Goal: Task Accomplishment & Management: Use online tool/utility

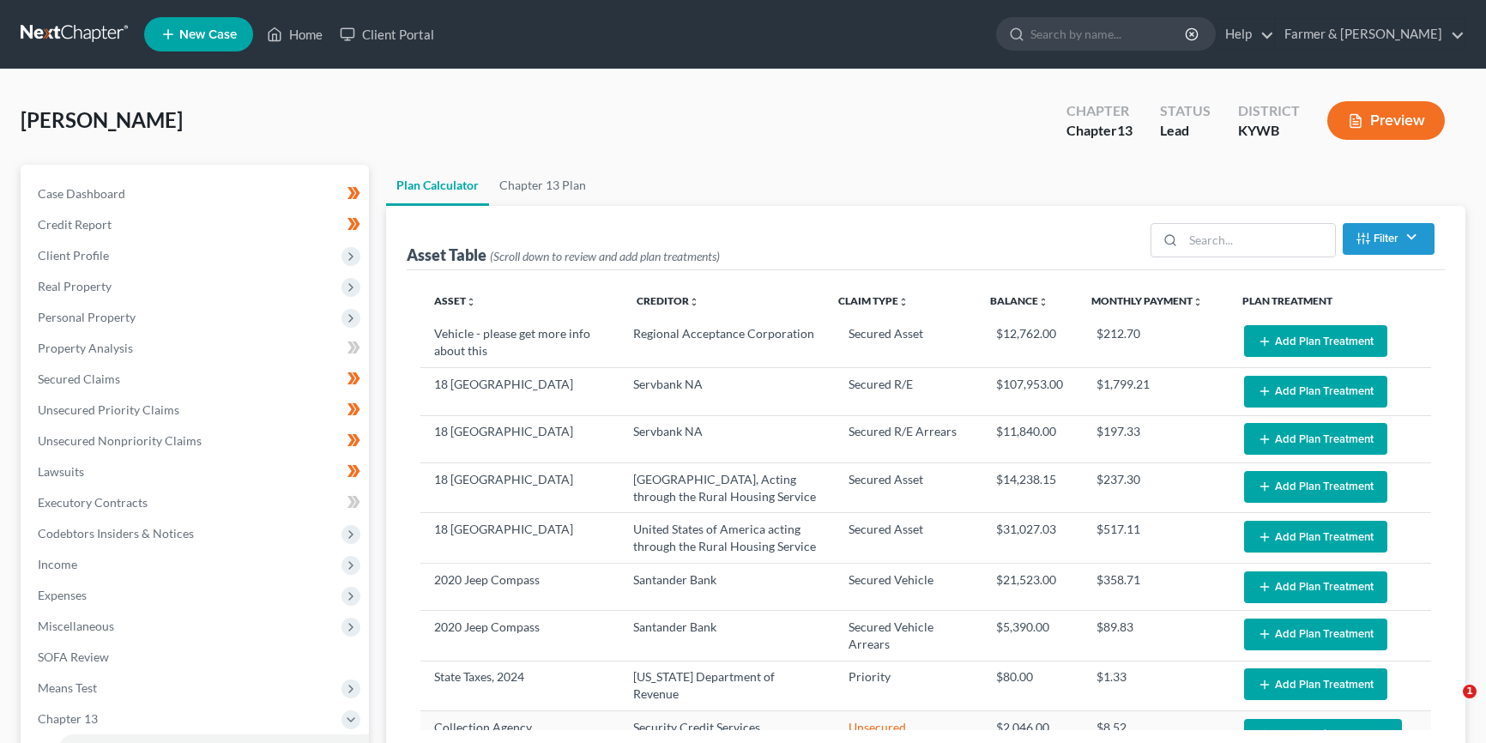
select select "59"
click at [1131, 33] on input "search" at bounding box center [1108, 34] width 157 height 32
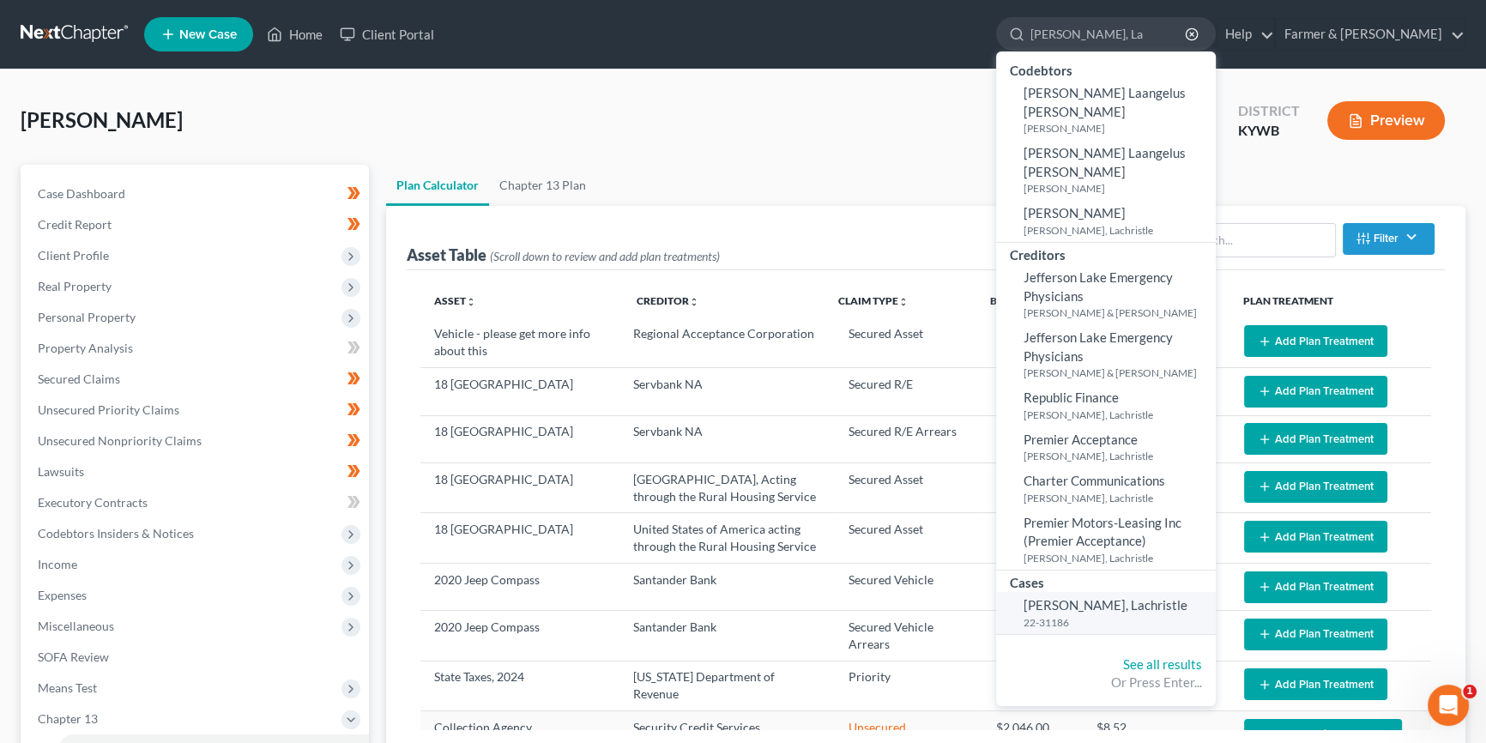
type input "[PERSON_NAME], La"
click at [1129, 597] on span "[PERSON_NAME], Lachristle" at bounding box center [1105, 604] width 164 height 15
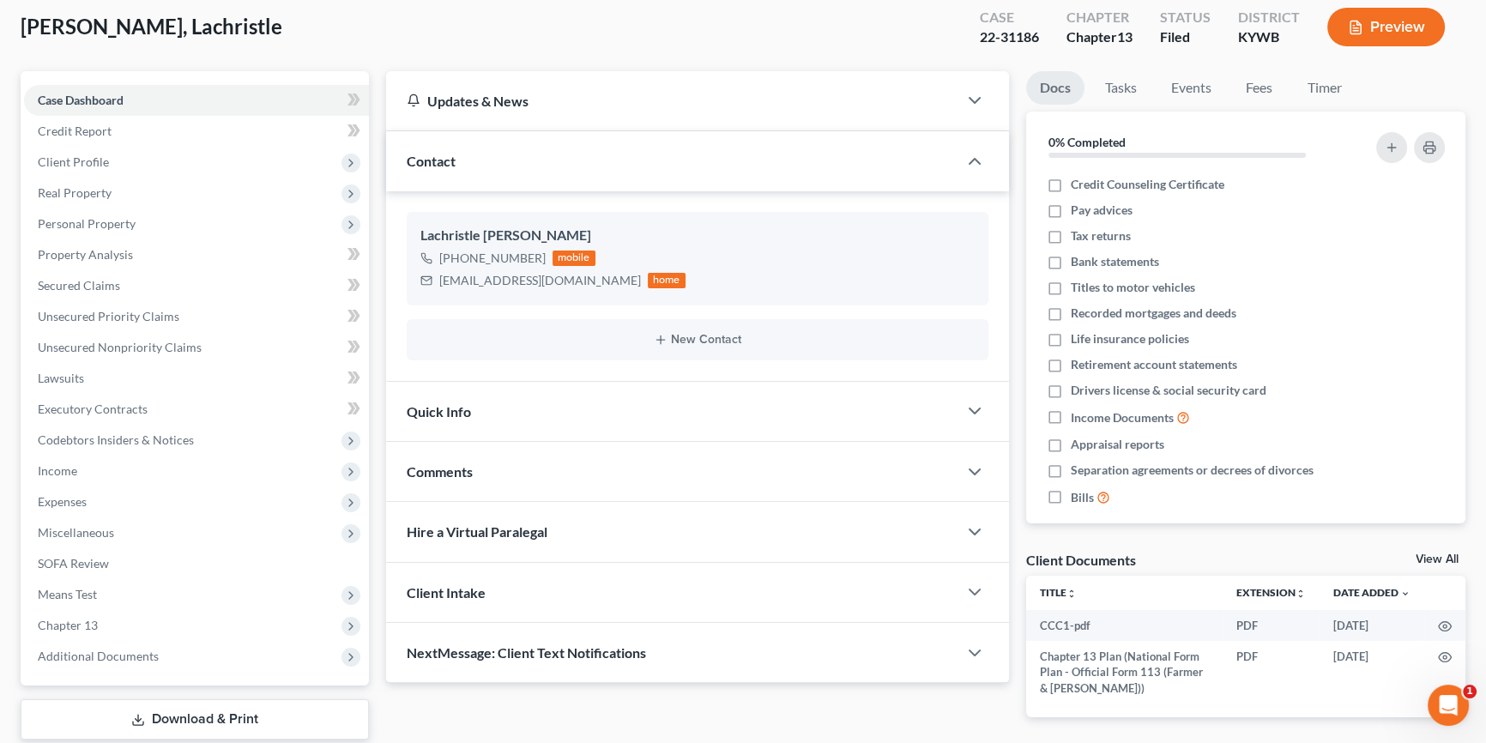
scroll to position [155, 0]
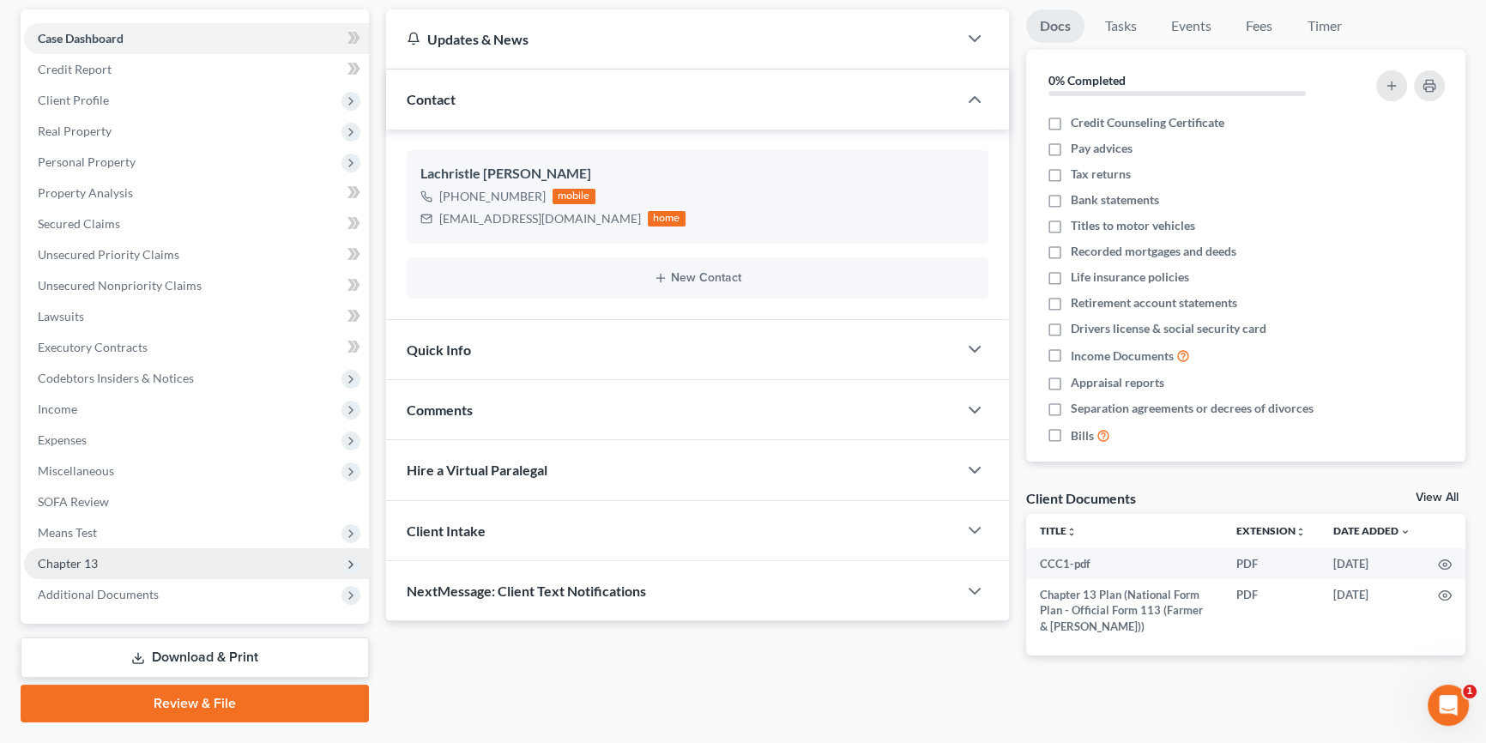
click at [110, 558] on span "Chapter 13" at bounding box center [196, 563] width 345 height 31
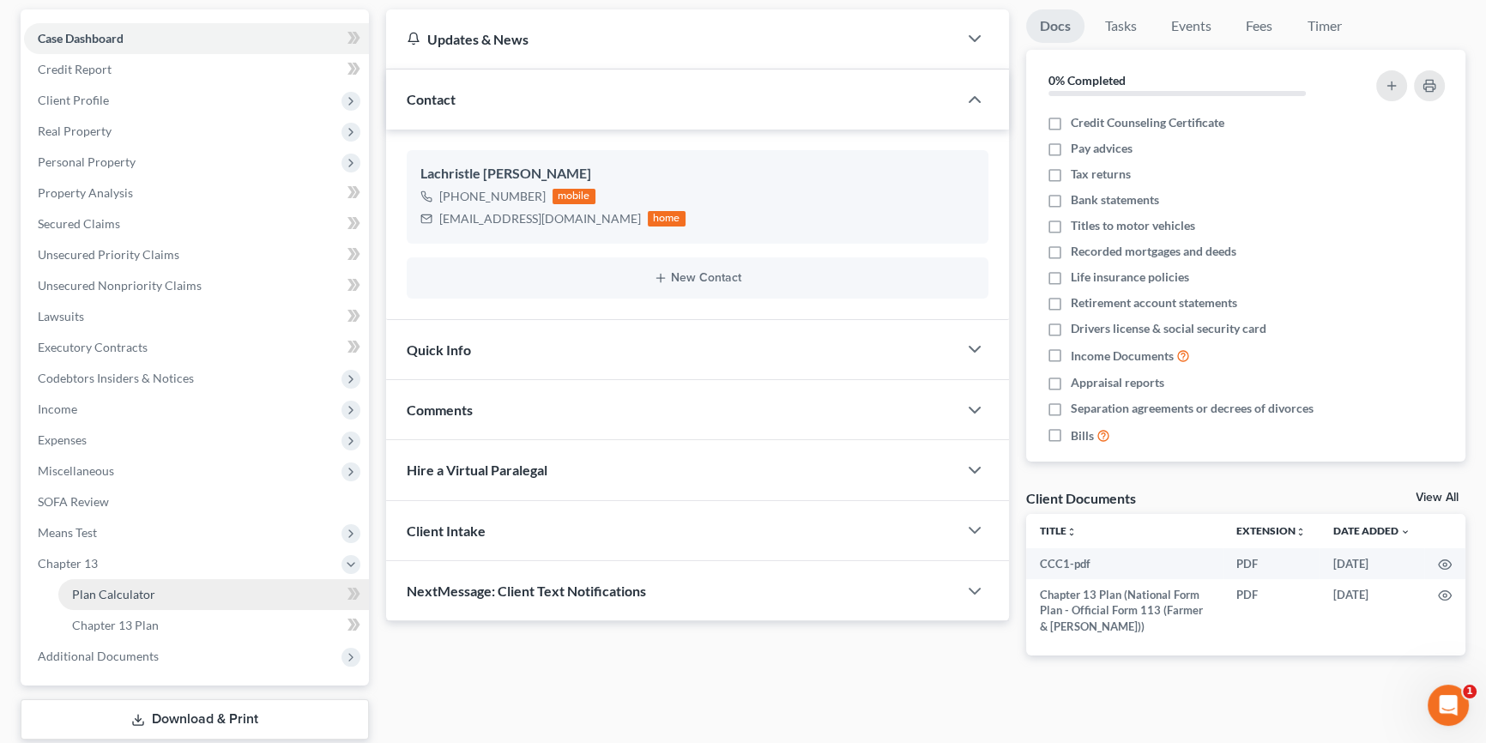
click at [148, 592] on span "Plan Calculator" at bounding box center [113, 594] width 83 height 15
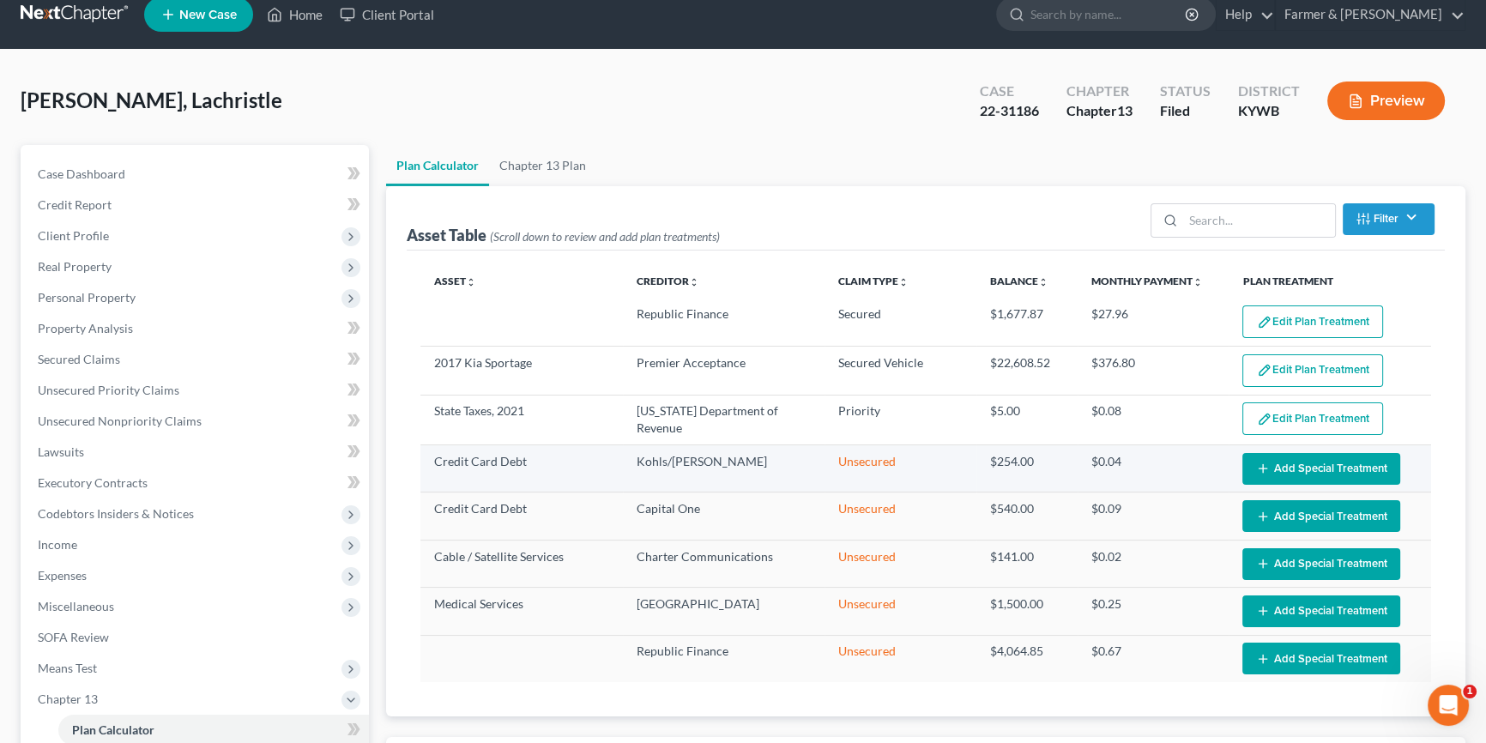
scroll to position [26, 0]
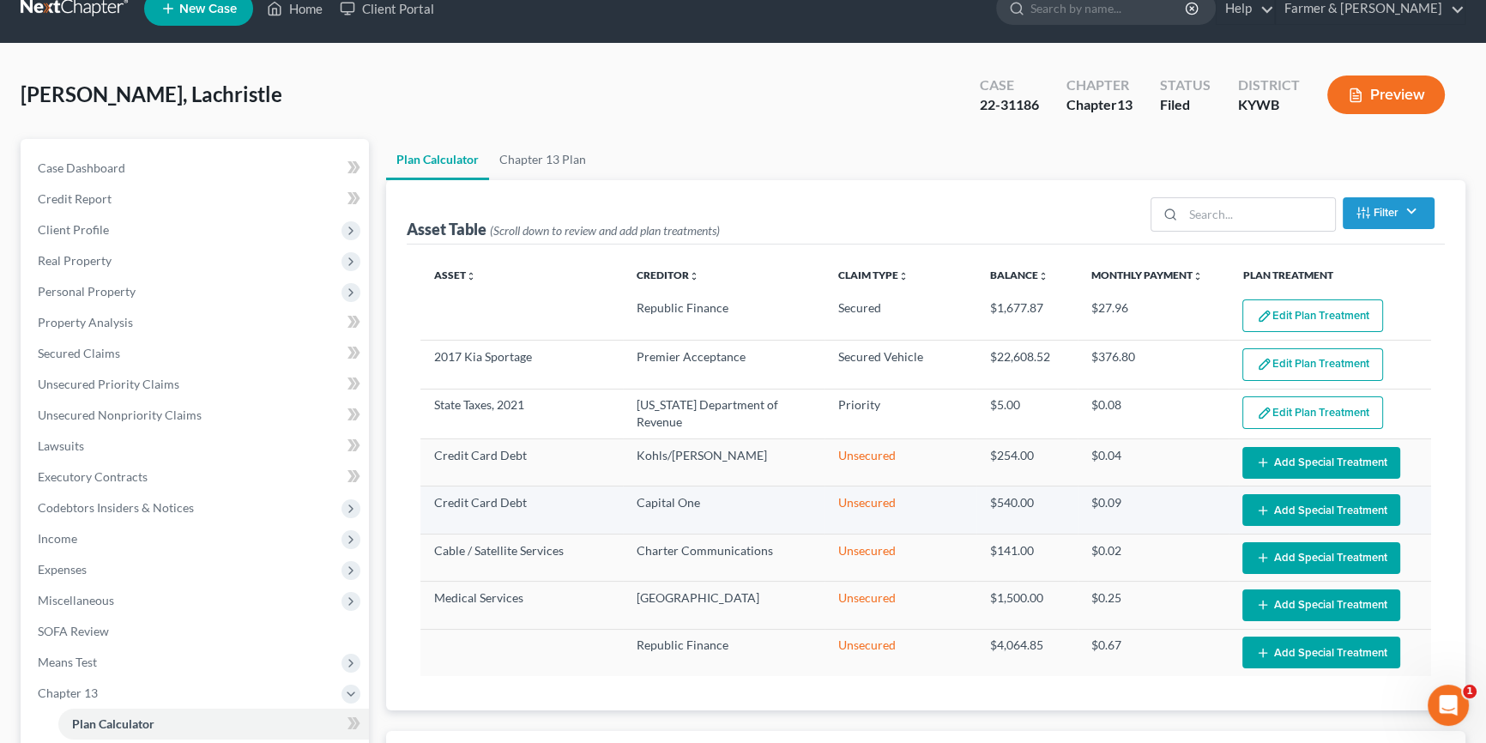
select select "59"
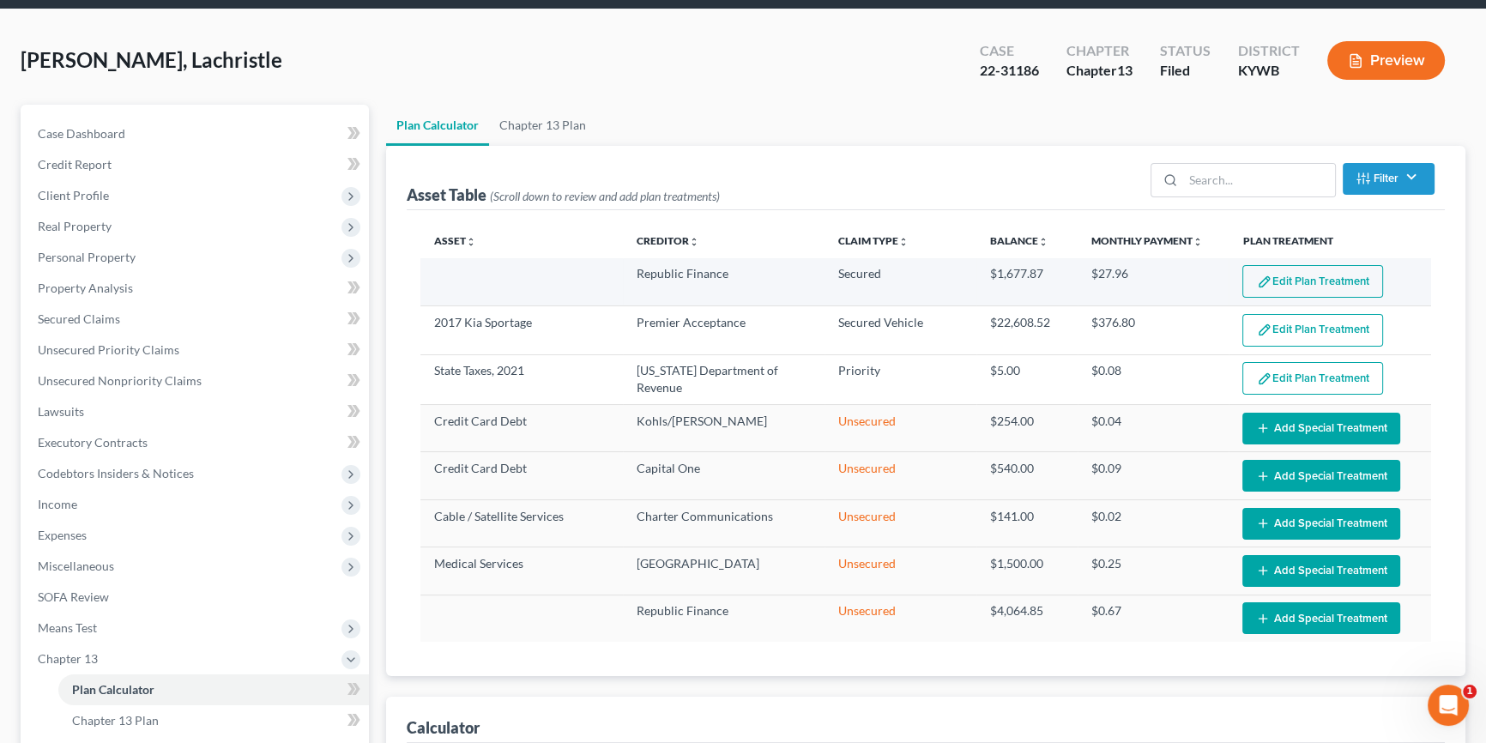
scroll to position [0, 0]
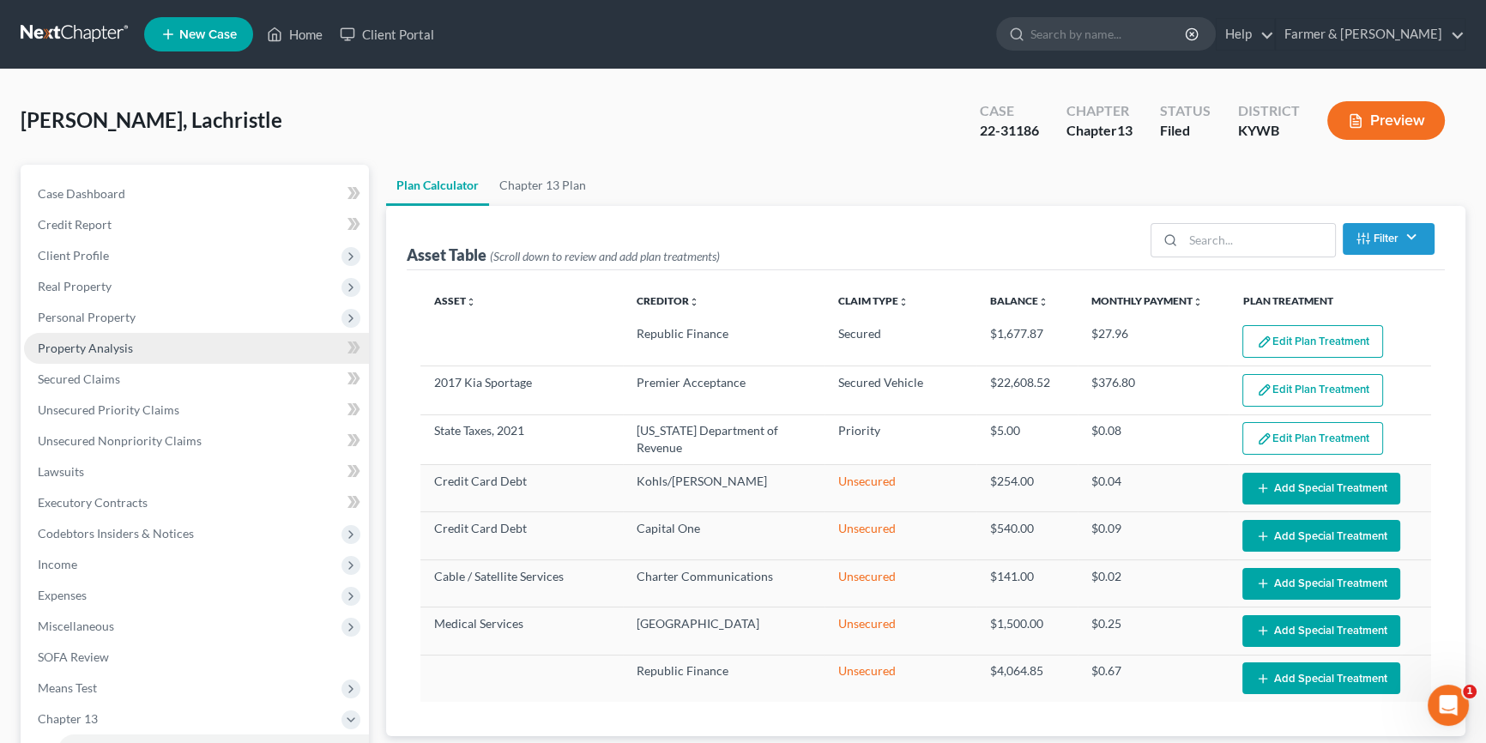
click at [142, 345] on link "Property Analysis" at bounding box center [196, 348] width 345 height 31
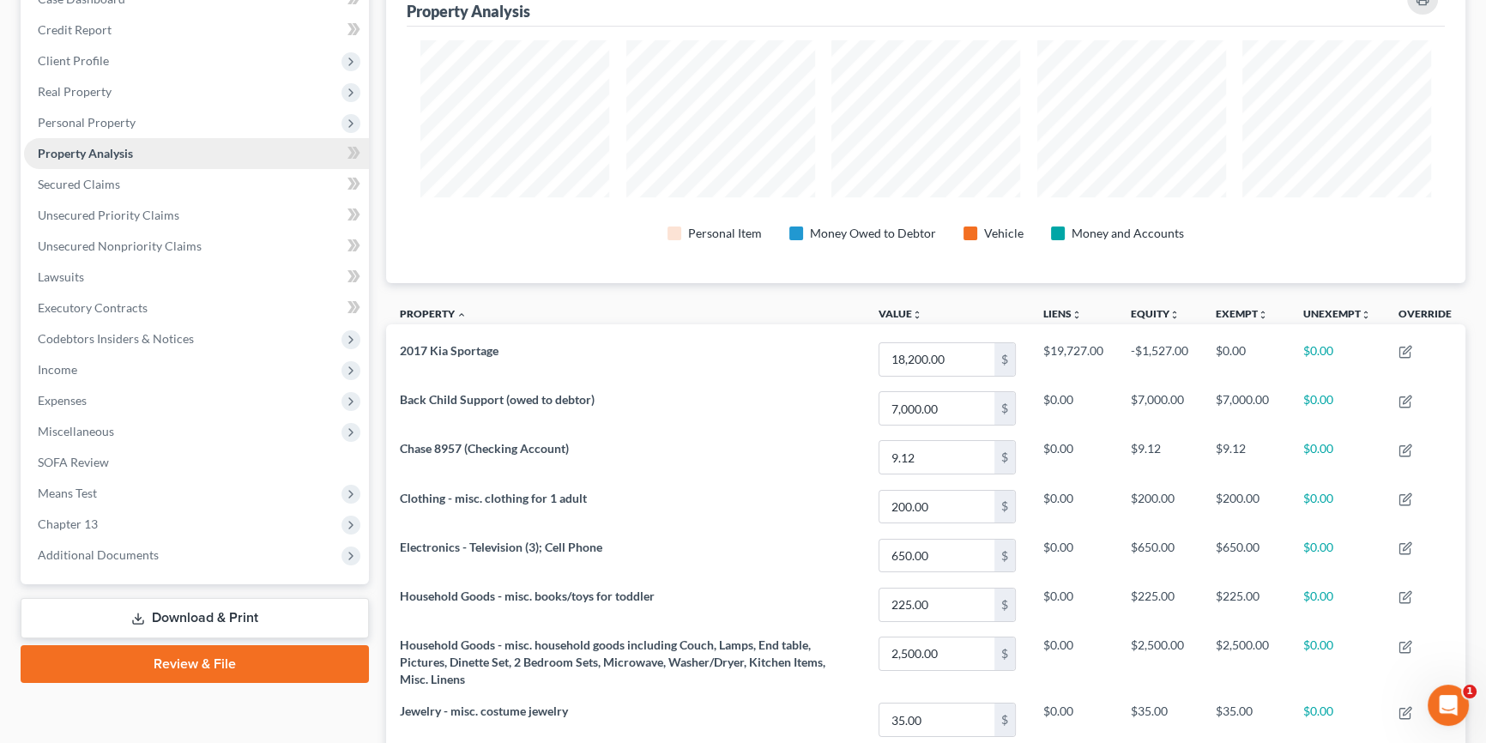
scroll to position [208, 0]
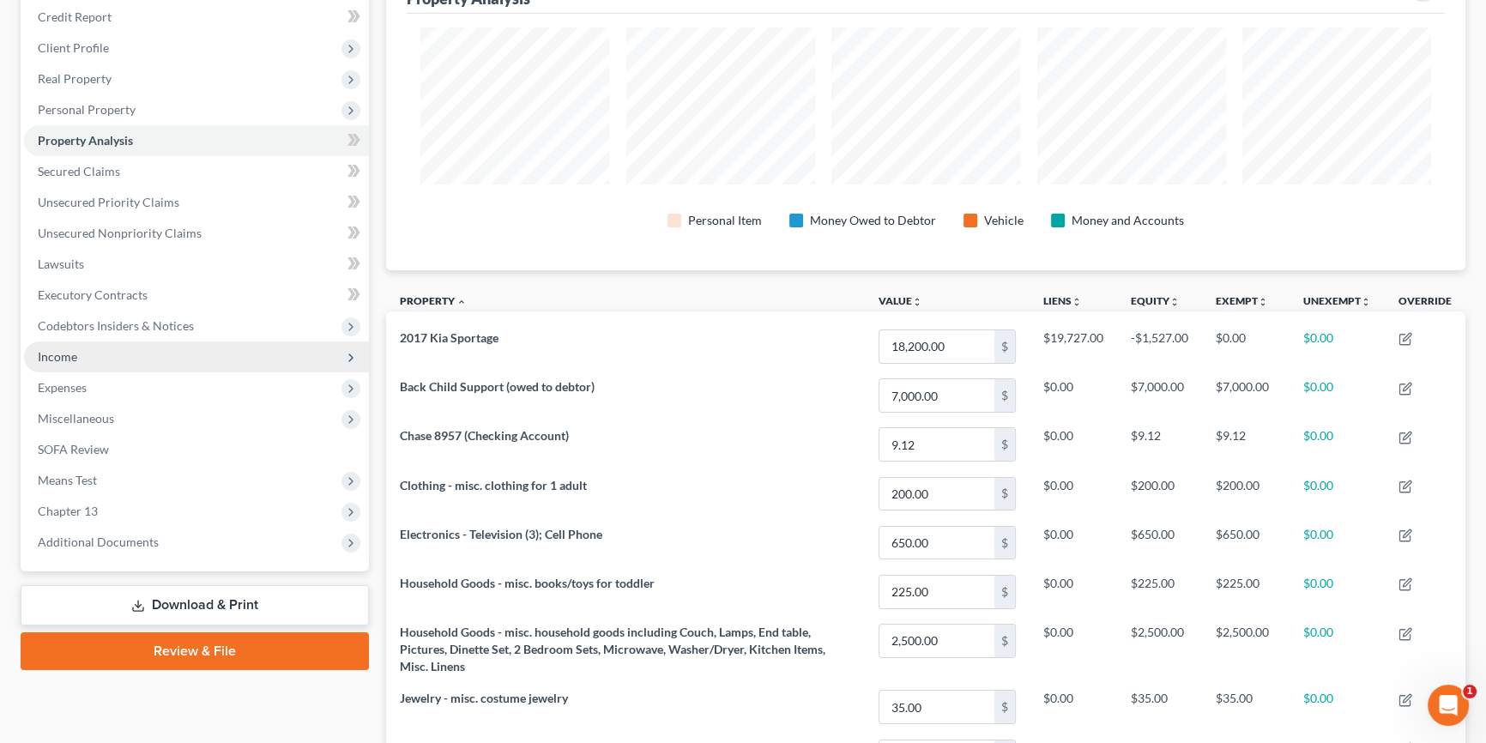
click at [132, 353] on span "Income" at bounding box center [196, 356] width 345 height 31
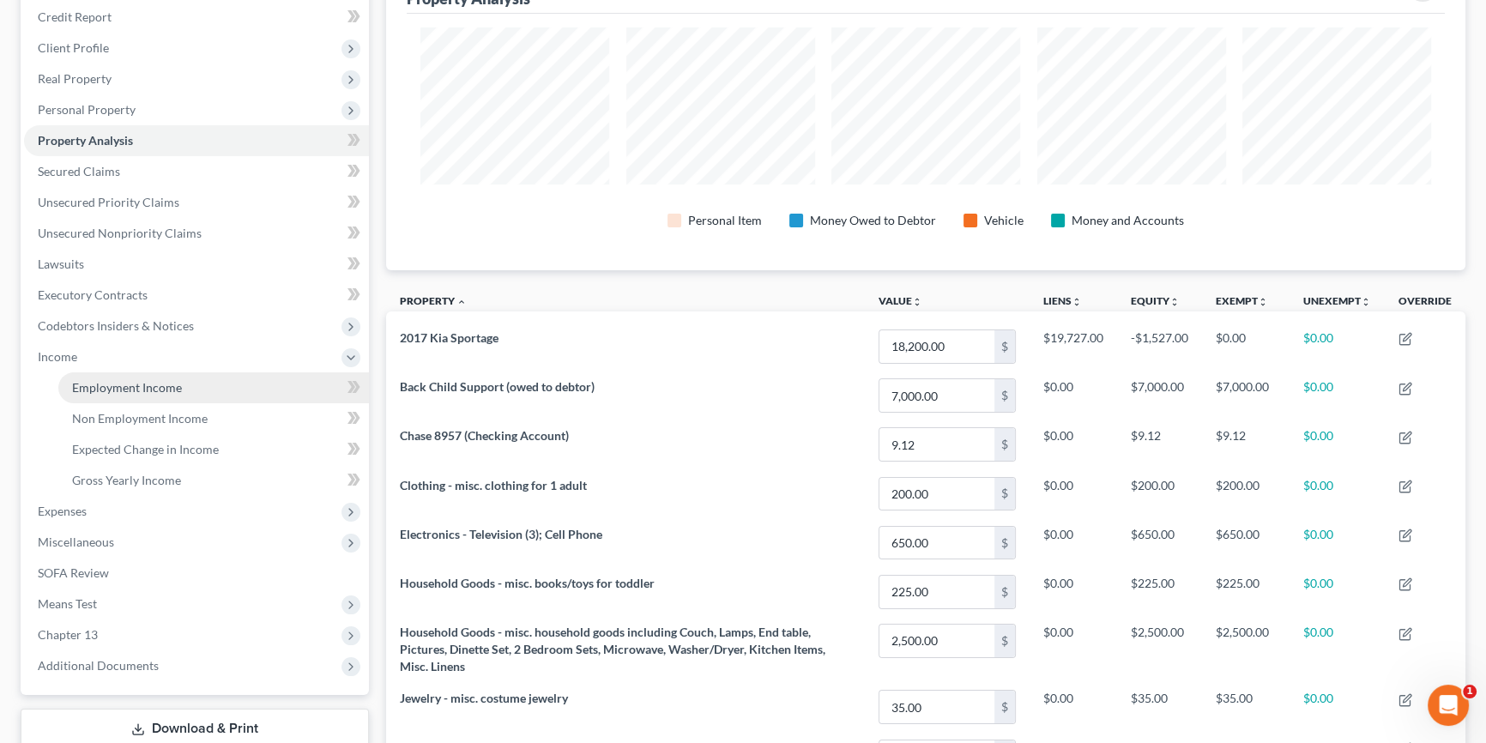
click at [147, 380] on span "Employment Income" at bounding box center [127, 387] width 110 height 15
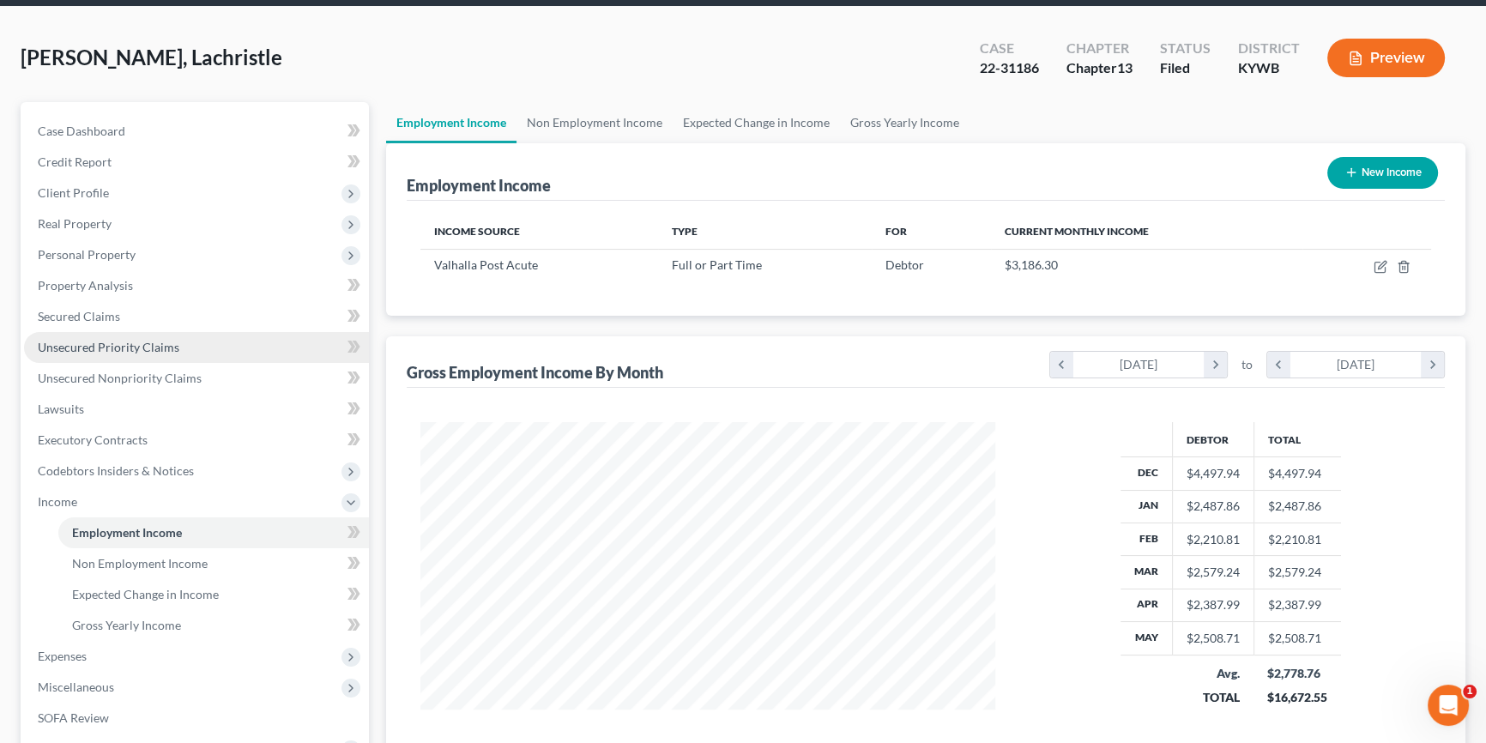
scroll to position [51, 0]
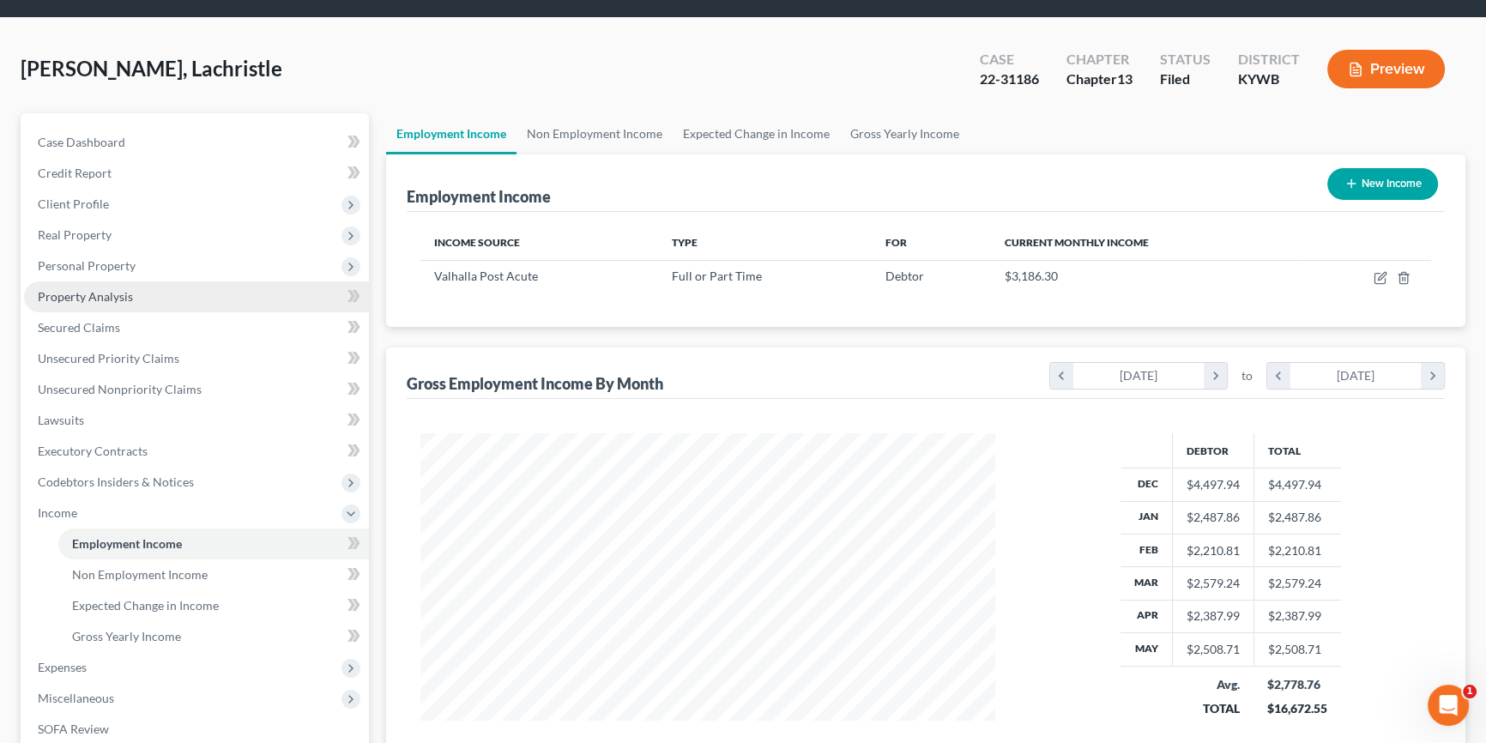
click at [112, 295] on span "Property Analysis" at bounding box center [85, 296] width 95 height 15
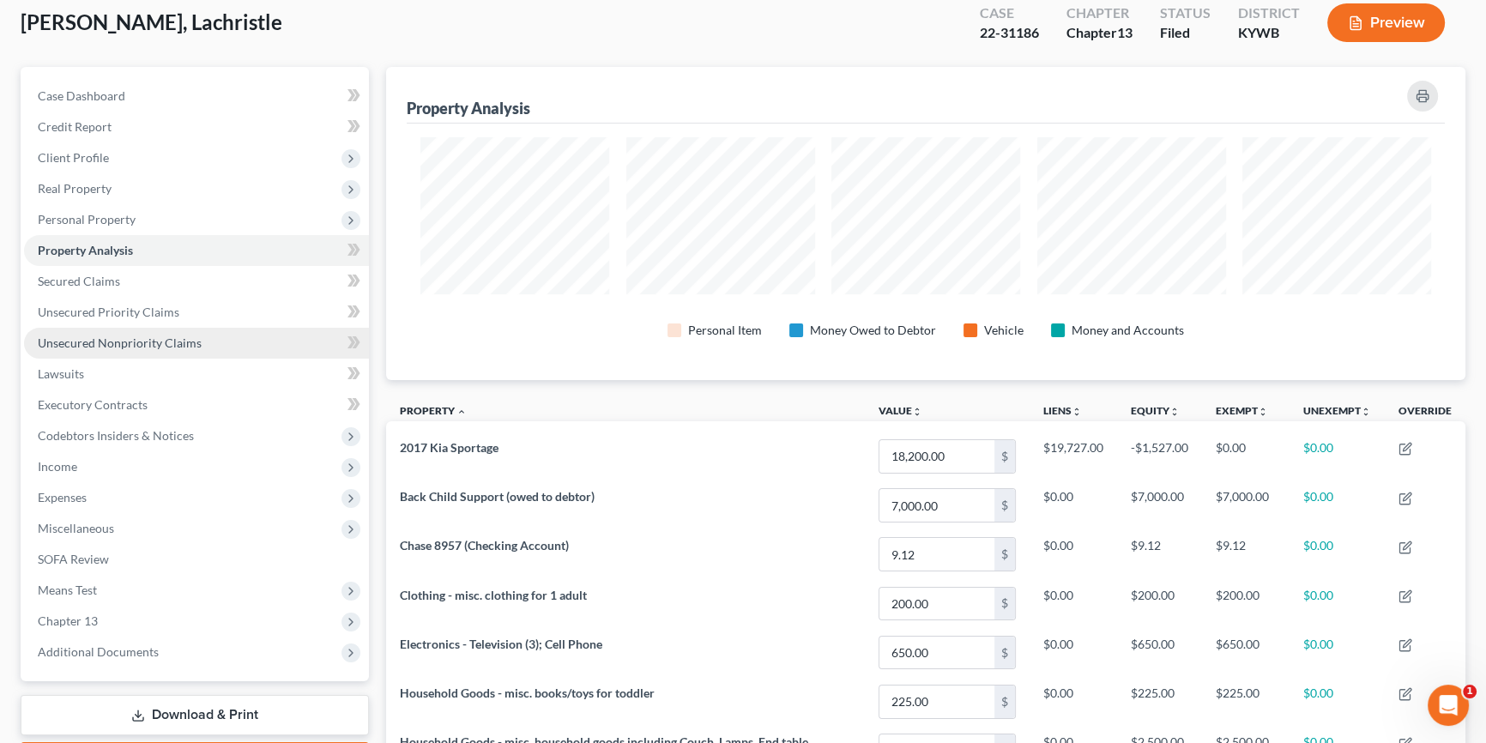
scroll to position [103, 0]
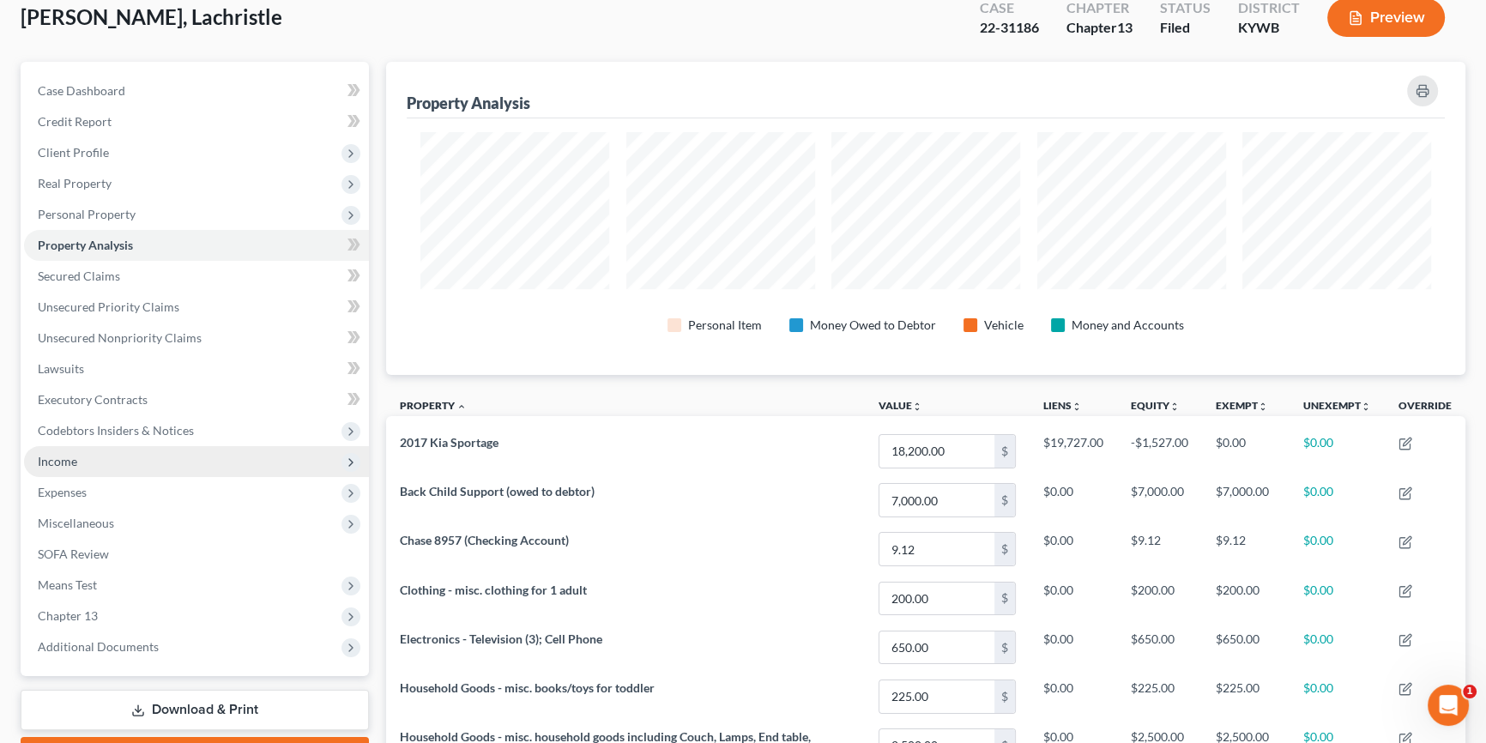
click at [70, 463] on span "Income" at bounding box center [57, 461] width 39 height 15
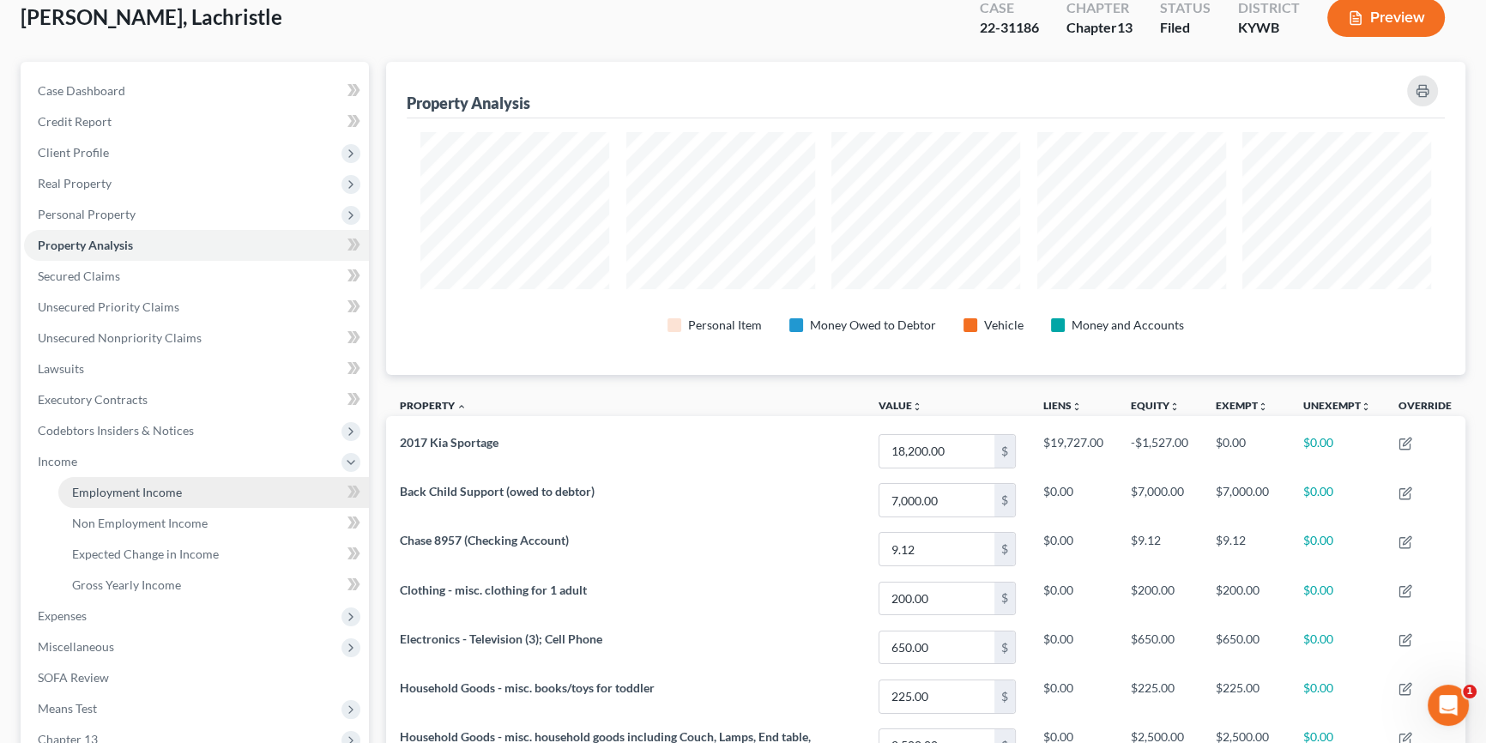
click at [120, 490] on span "Employment Income" at bounding box center [127, 492] width 110 height 15
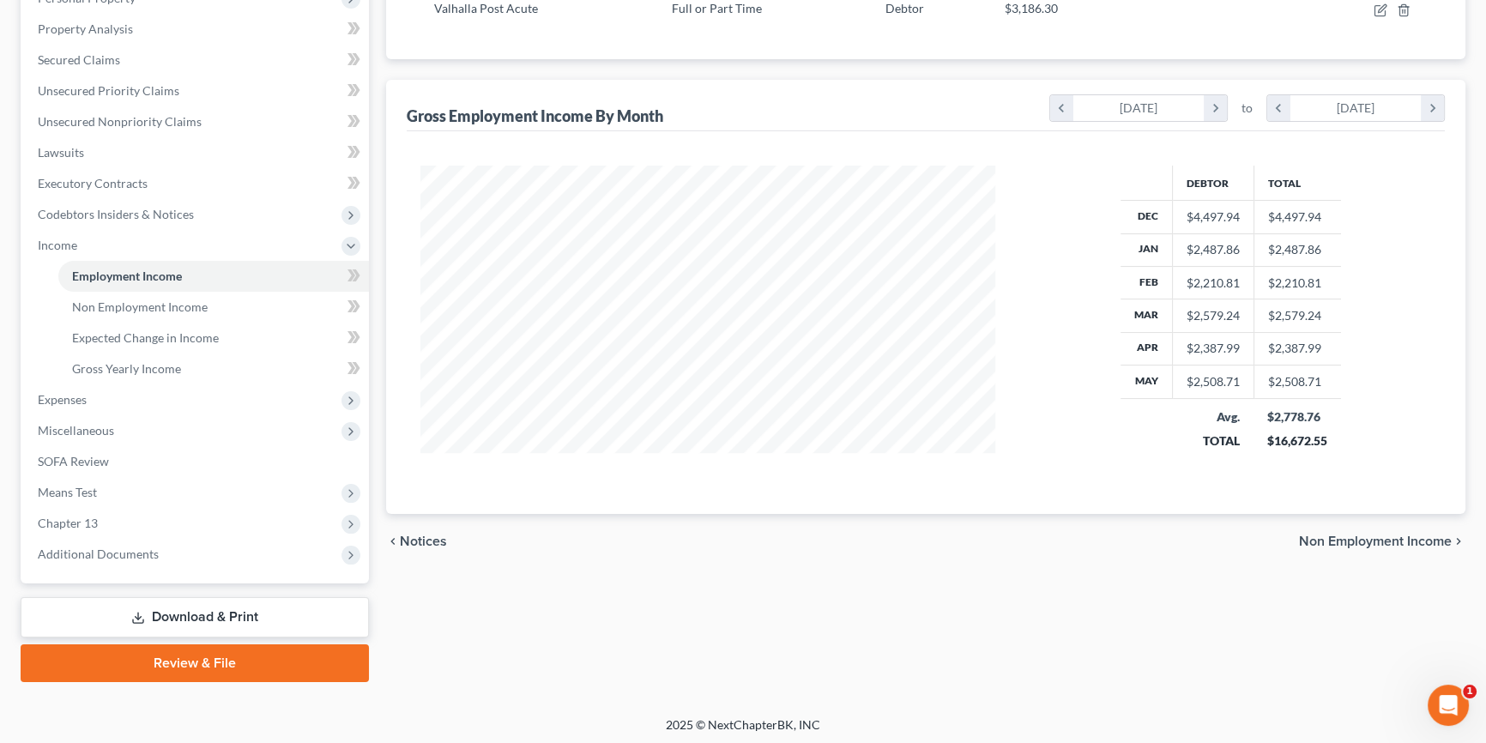
scroll to position [321, 0]
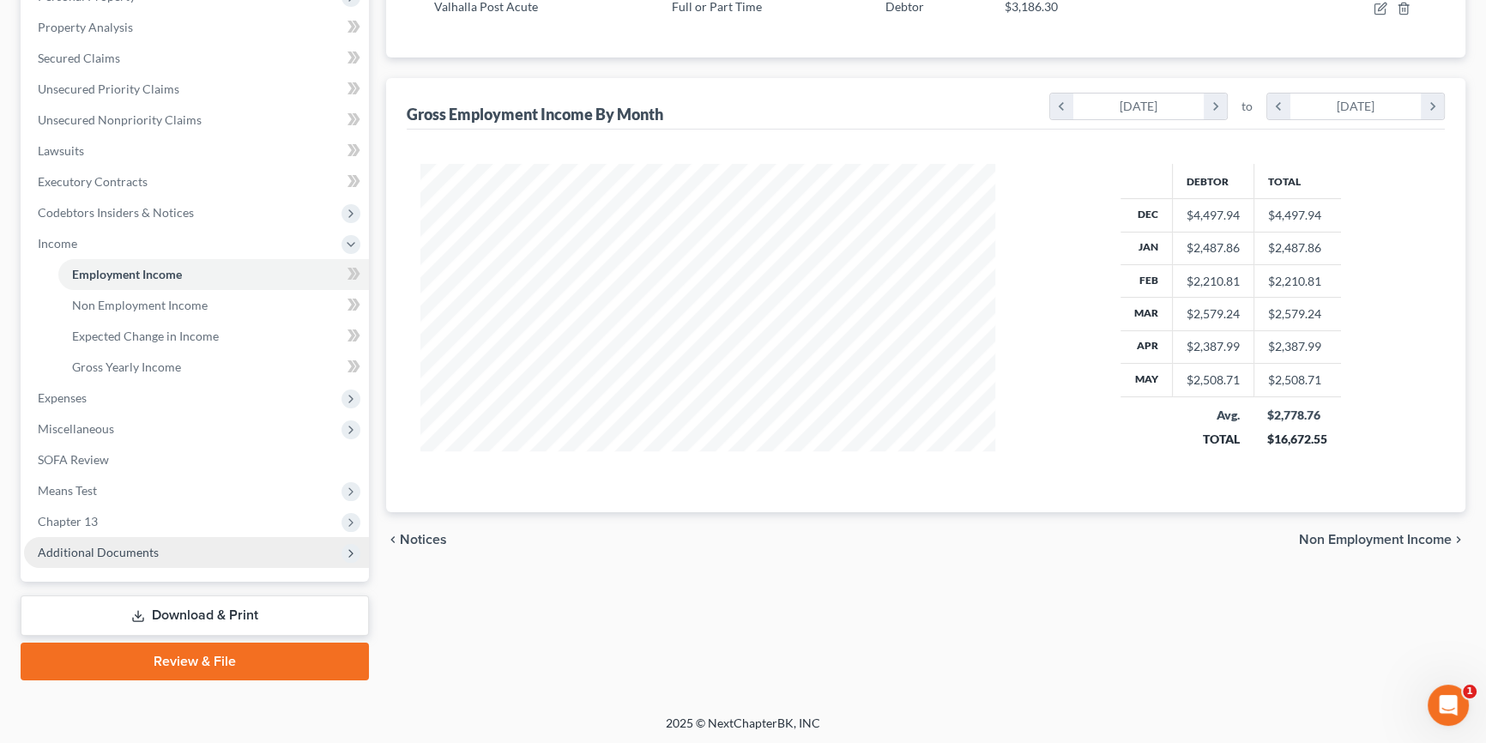
click at [113, 547] on span "Additional Documents" at bounding box center [98, 552] width 121 height 15
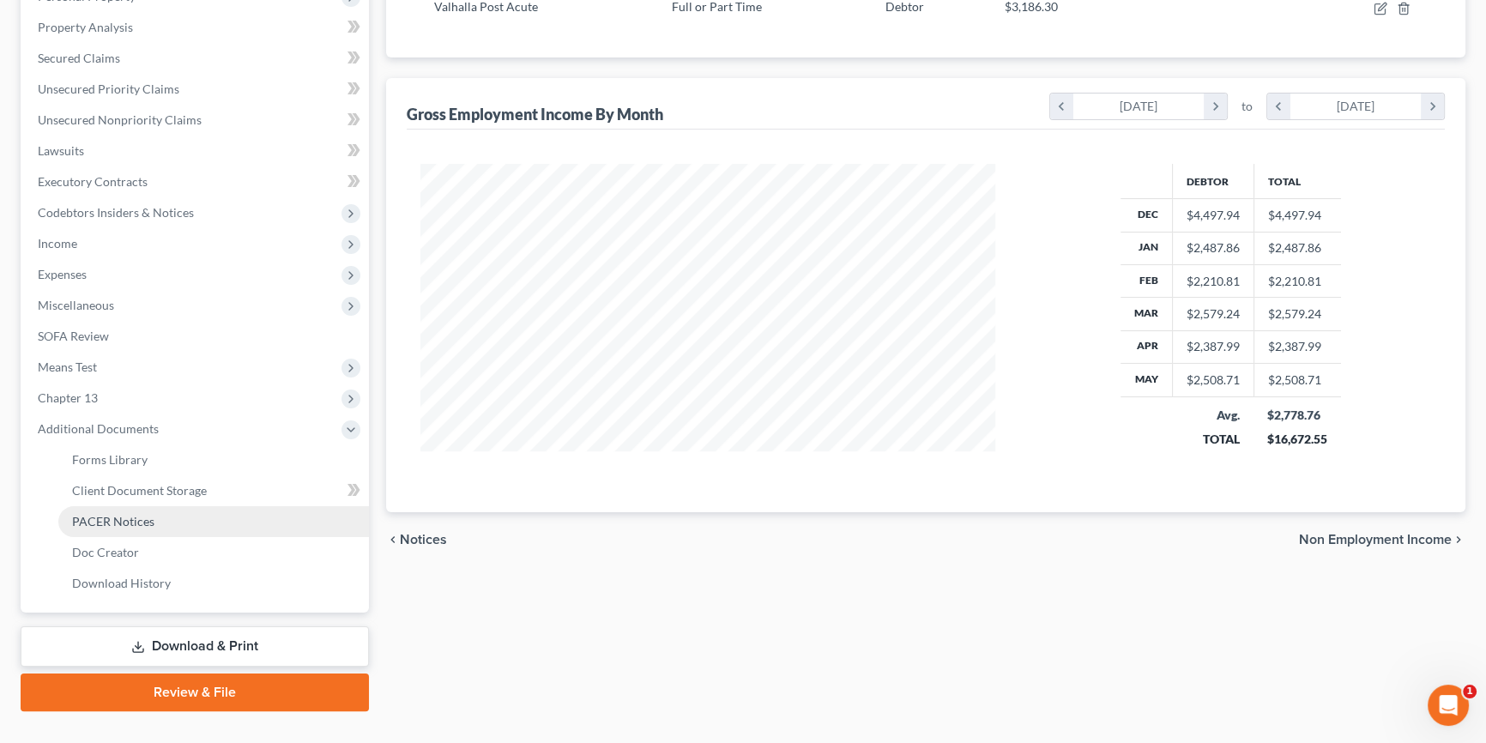
click at [137, 516] on span "PACER Notices" at bounding box center [113, 521] width 82 height 15
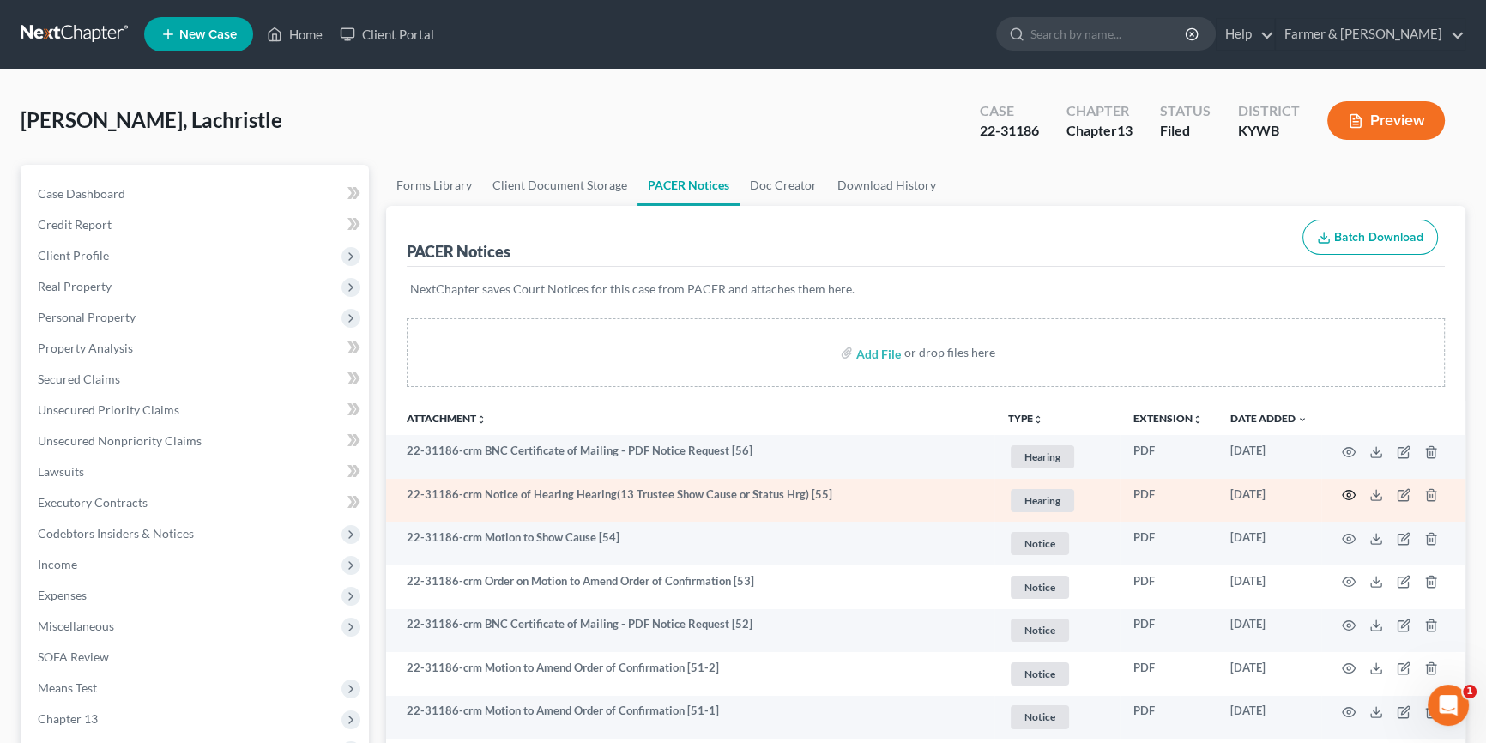
click at [1346, 488] on icon "button" at bounding box center [1349, 495] width 14 height 14
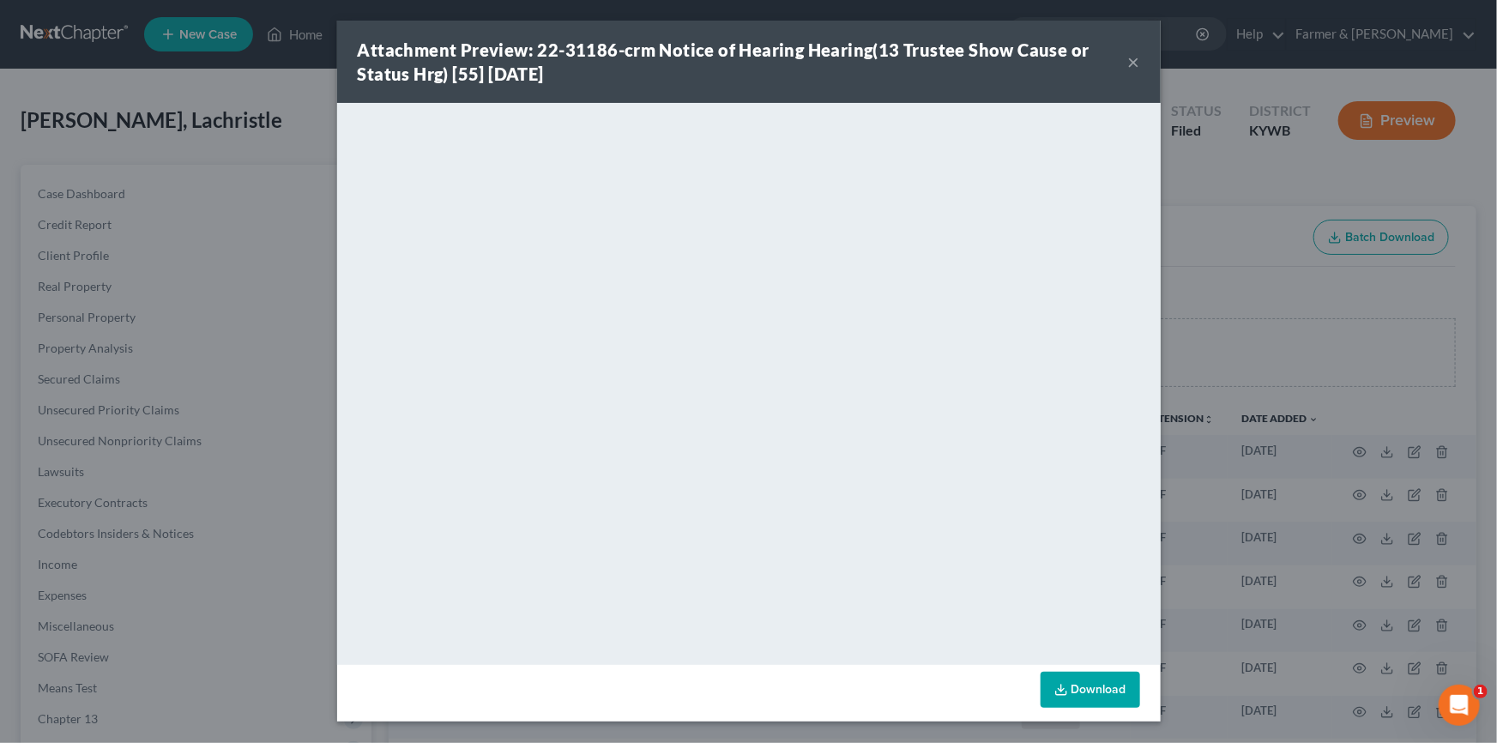
click at [1134, 57] on button "×" at bounding box center [1134, 61] width 12 height 21
